Goal: Information Seeking & Learning: Learn about a topic

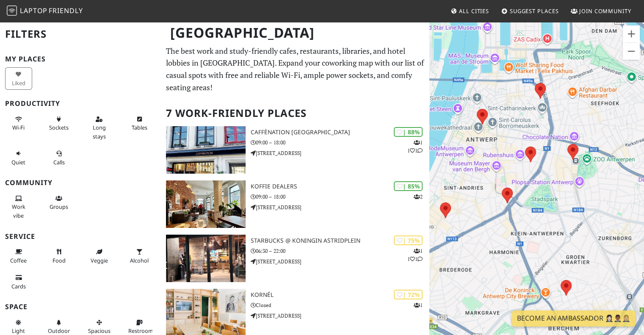
scroll to position [0, 0]
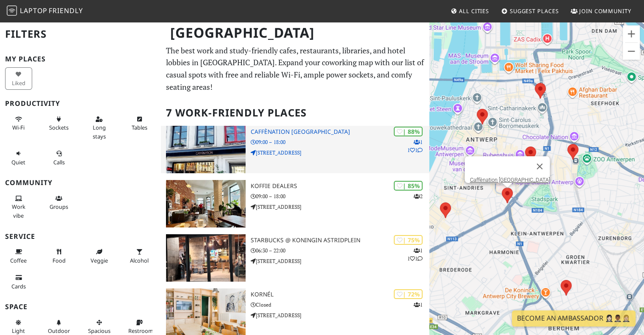
click at [195, 135] on img at bounding box center [205, 149] width 79 height 47
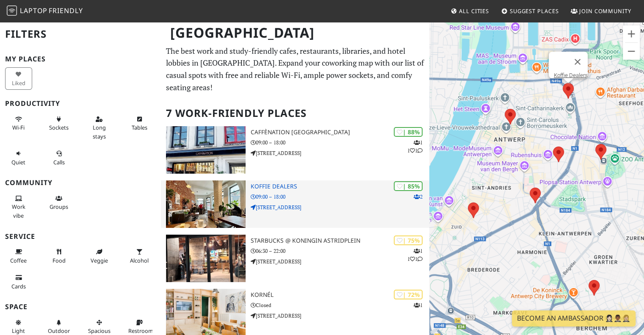
click at [204, 194] on img at bounding box center [205, 203] width 79 height 47
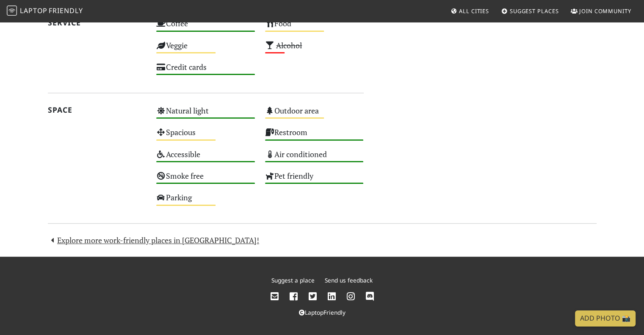
scroll to position [464, 0]
